Goal: Transaction & Acquisition: Purchase product/service

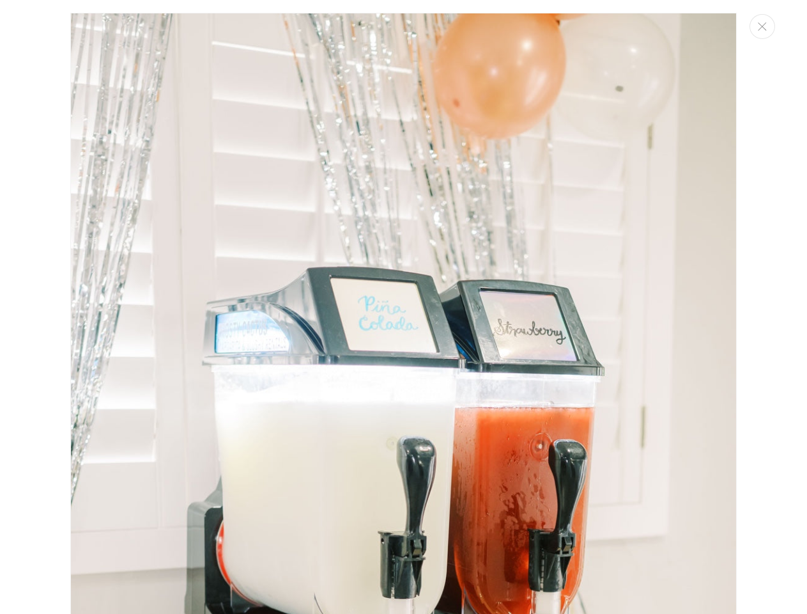
click at [527, 120] on img "Media gallery" at bounding box center [403, 512] width 667 height 998
click at [676, 452] on input "Rental Date" at bounding box center [644, 462] width 163 height 23
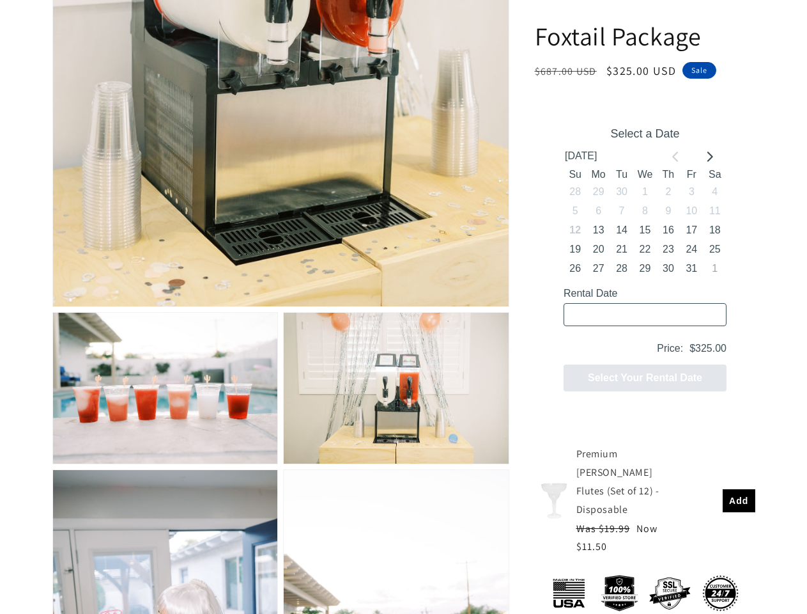
scroll to position [13, 0]
click at [709, 304] on input "Rental Date" at bounding box center [644, 314] width 163 height 23
click at [575, 340] on p "Price: $325.00" at bounding box center [644, 348] width 163 height 19
click at [598, 340] on p "Price: $325.00" at bounding box center [644, 348] width 163 height 19
click at [621, 340] on p "Price: $325.00" at bounding box center [644, 348] width 163 height 19
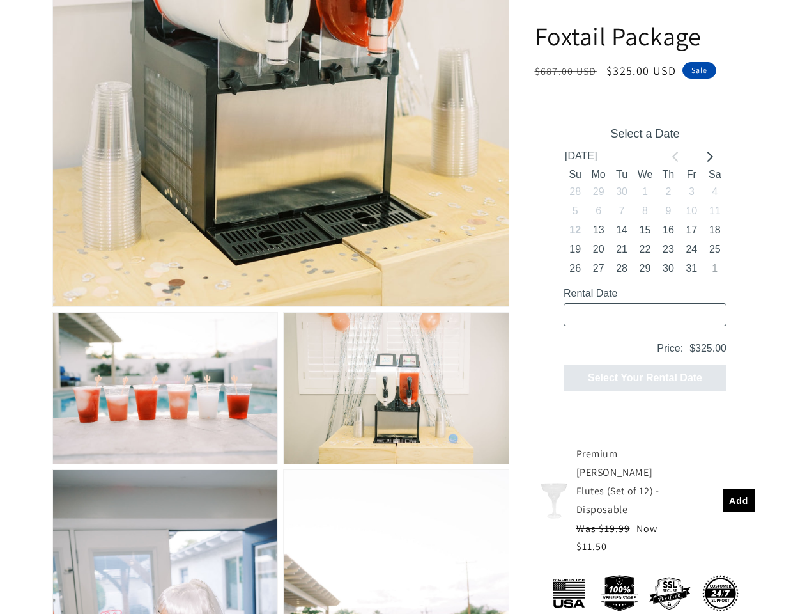
click at [644, 340] on p "Price: $325.00" at bounding box center [644, 348] width 163 height 19
click at [667, 340] on p "Price: $325.00" at bounding box center [644, 348] width 163 height 19
click at [691, 340] on p "Price: $325.00" at bounding box center [644, 348] width 163 height 19
